Goal: Information Seeking & Learning: Find specific fact

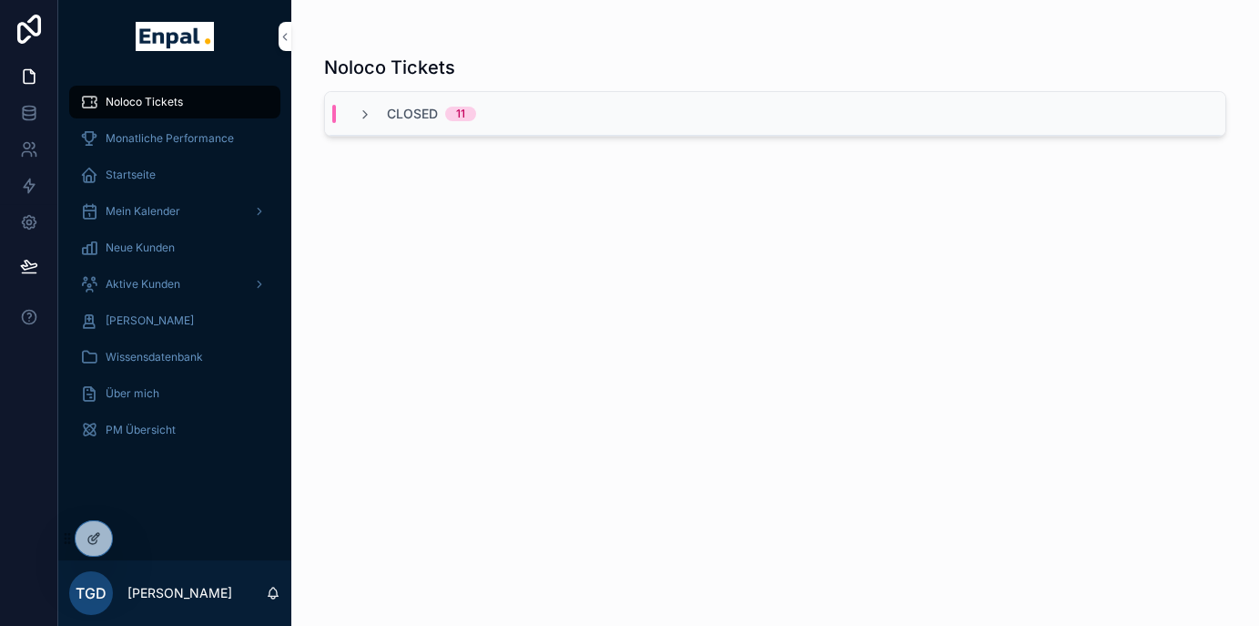
click at [0, 0] on icon at bounding box center [0, 0] width 0 height 0
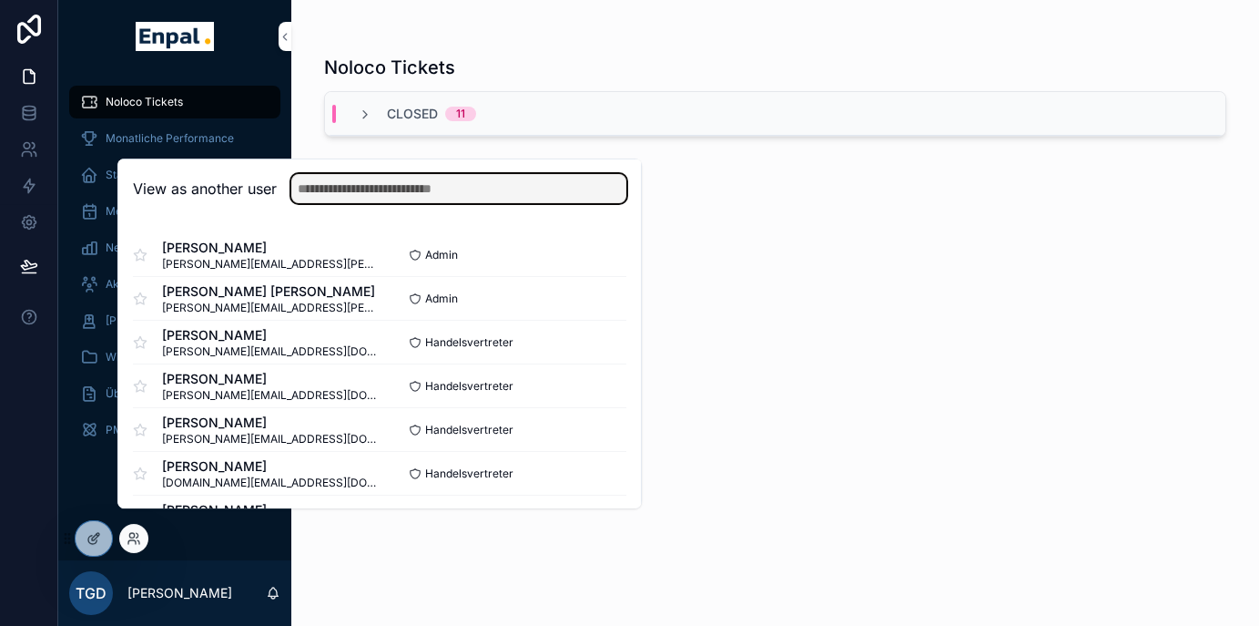
click at [378, 203] on input "text" at bounding box center [458, 188] width 335 height 29
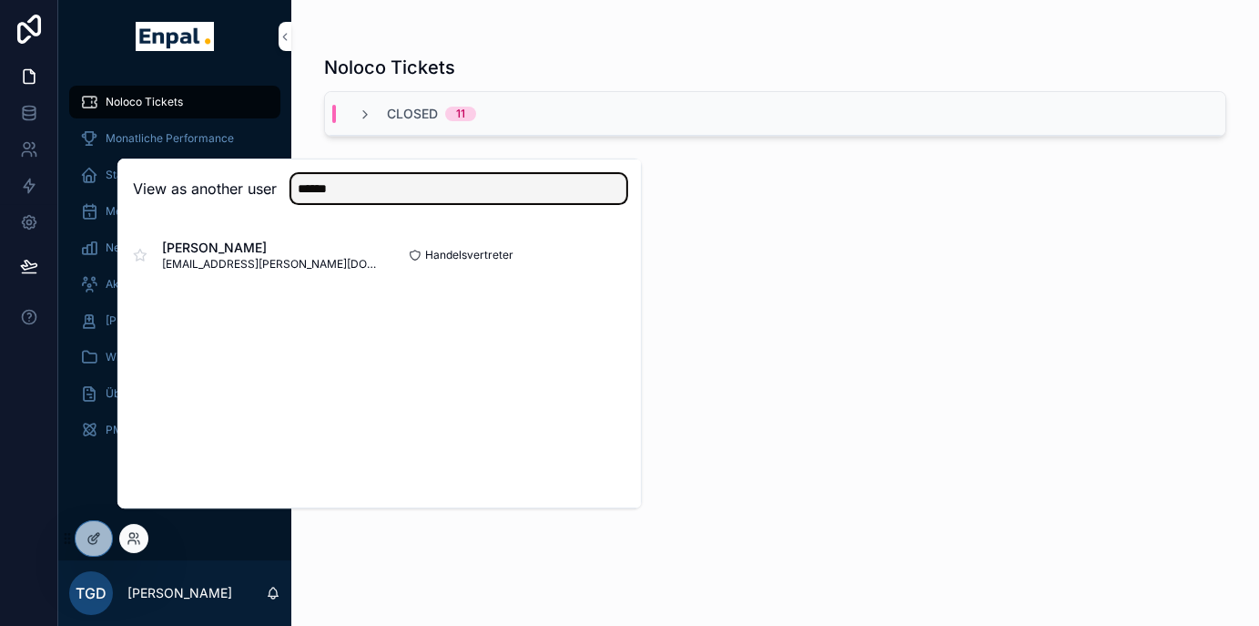
type input "******"
click at [0, 0] on button "Select" at bounding box center [0, 0] width 0 height 0
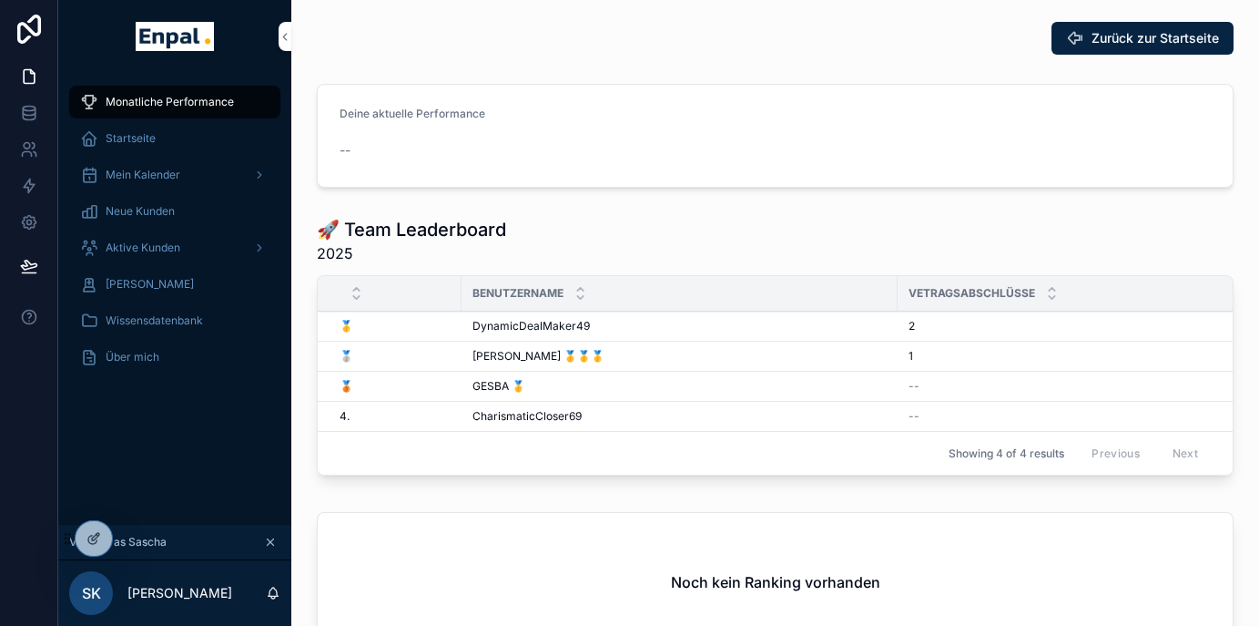
click at [143, 243] on span "Aktive Kunden" at bounding box center [143, 247] width 75 height 15
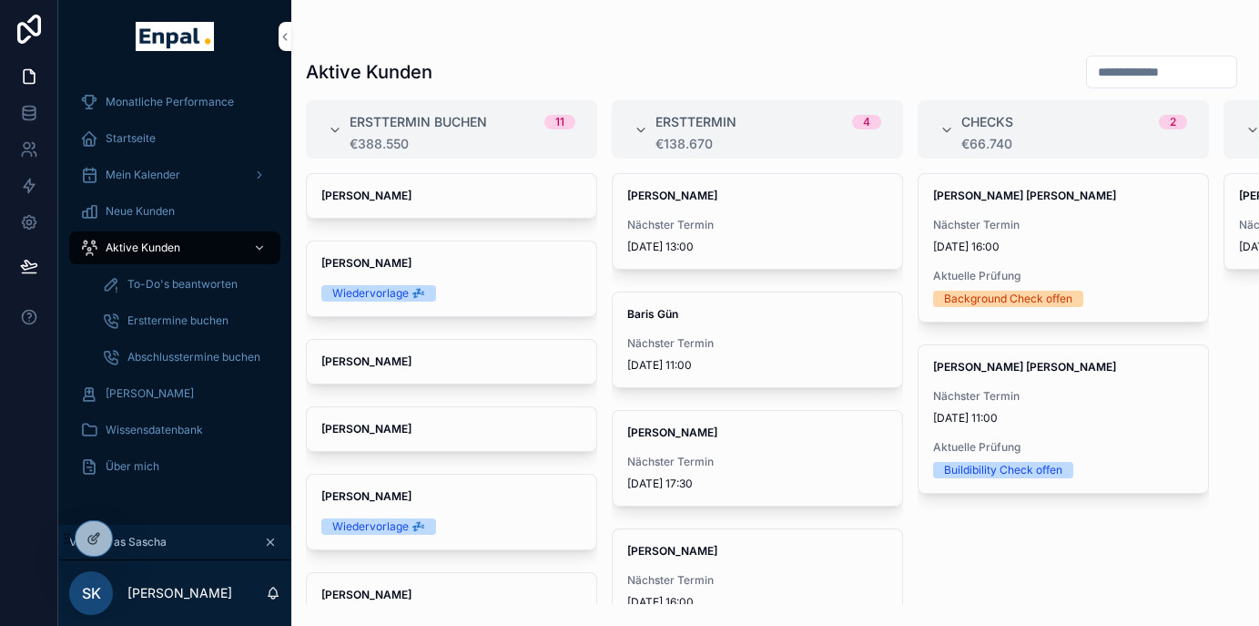
click at [1131, 68] on input "scrollable content" at bounding box center [1161, 71] width 149 height 25
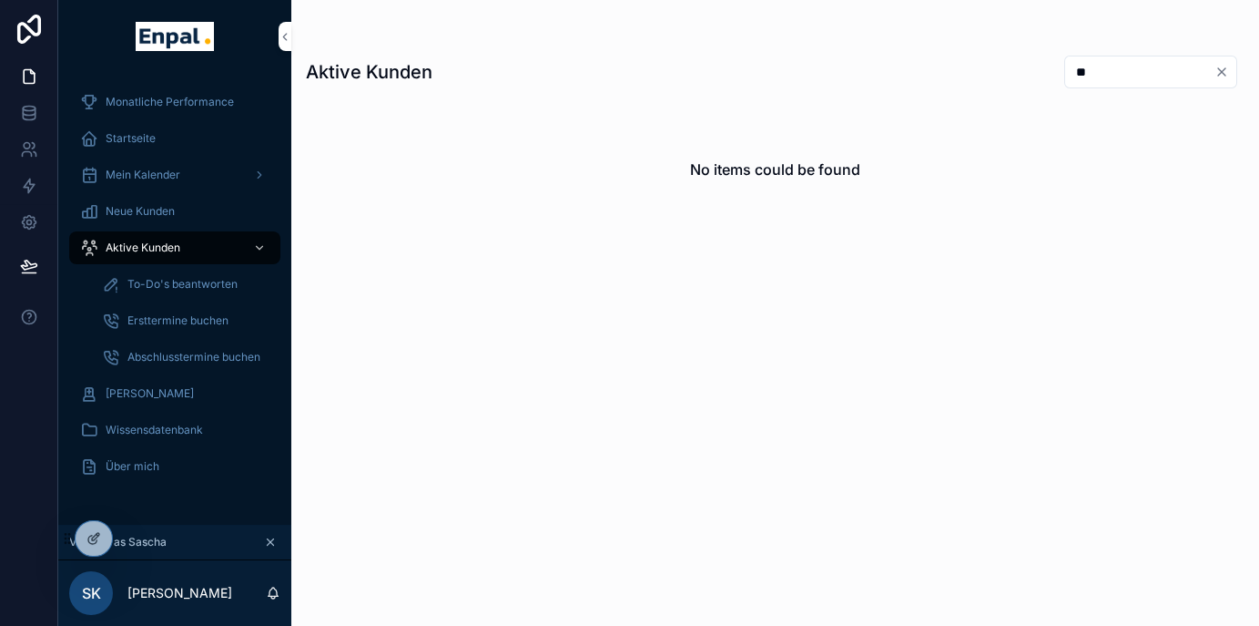
type input "*"
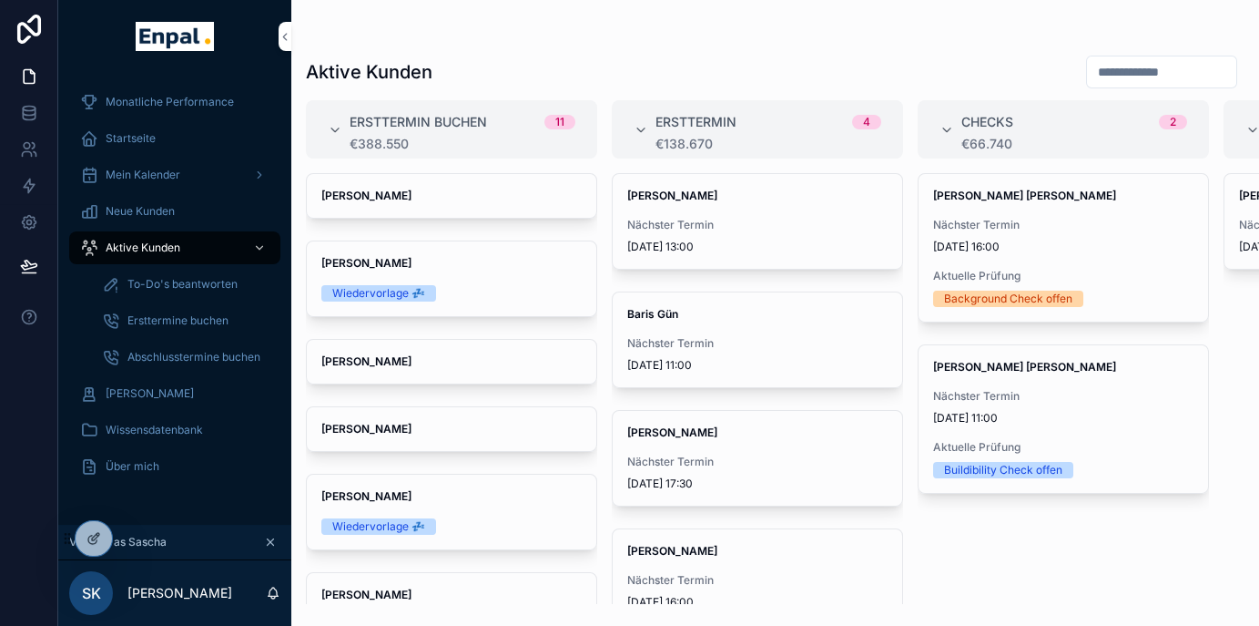
click at [1115, 66] on input "scrollable content" at bounding box center [1161, 71] width 149 height 25
type input "**********"
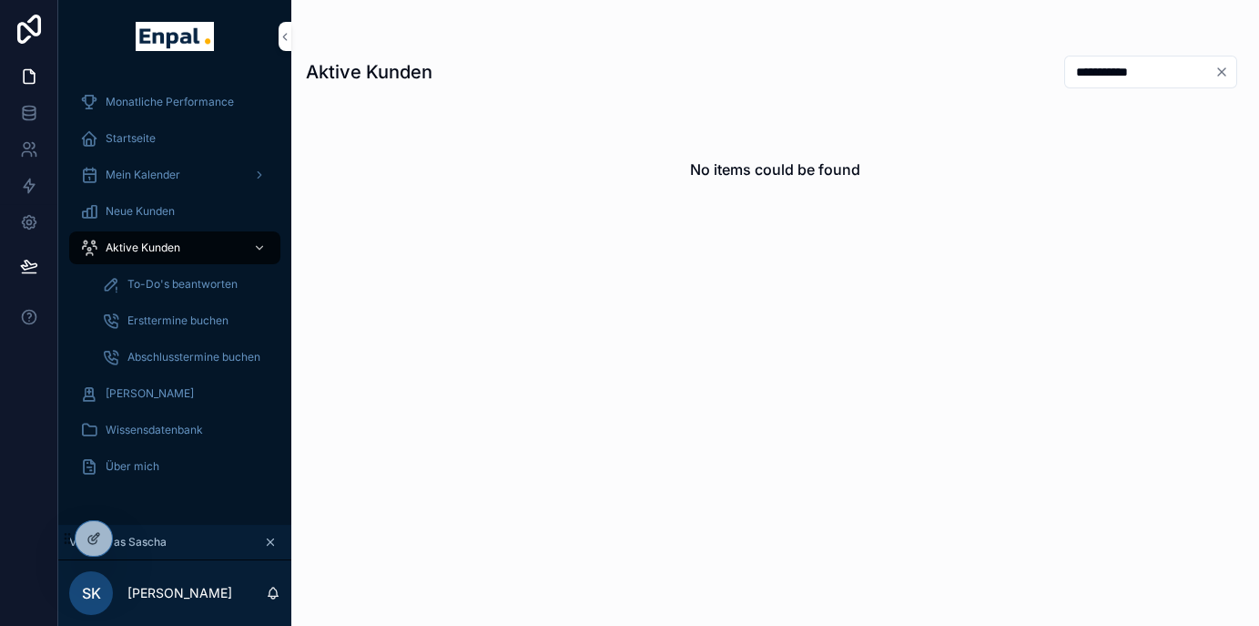
click at [1229, 76] on icon "Clear" at bounding box center [1222, 72] width 15 height 15
drag, startPoint x: 866, startPoint y: 93, endPoint x: 670, endPoint y: 117, distance: 197.2
click at [863, 93] on div "Aktive Kunden No items could be found" at bounding box center [775, 324] width 968 height 560
